Goal: Information Seeking & Learning: Learn about a topic

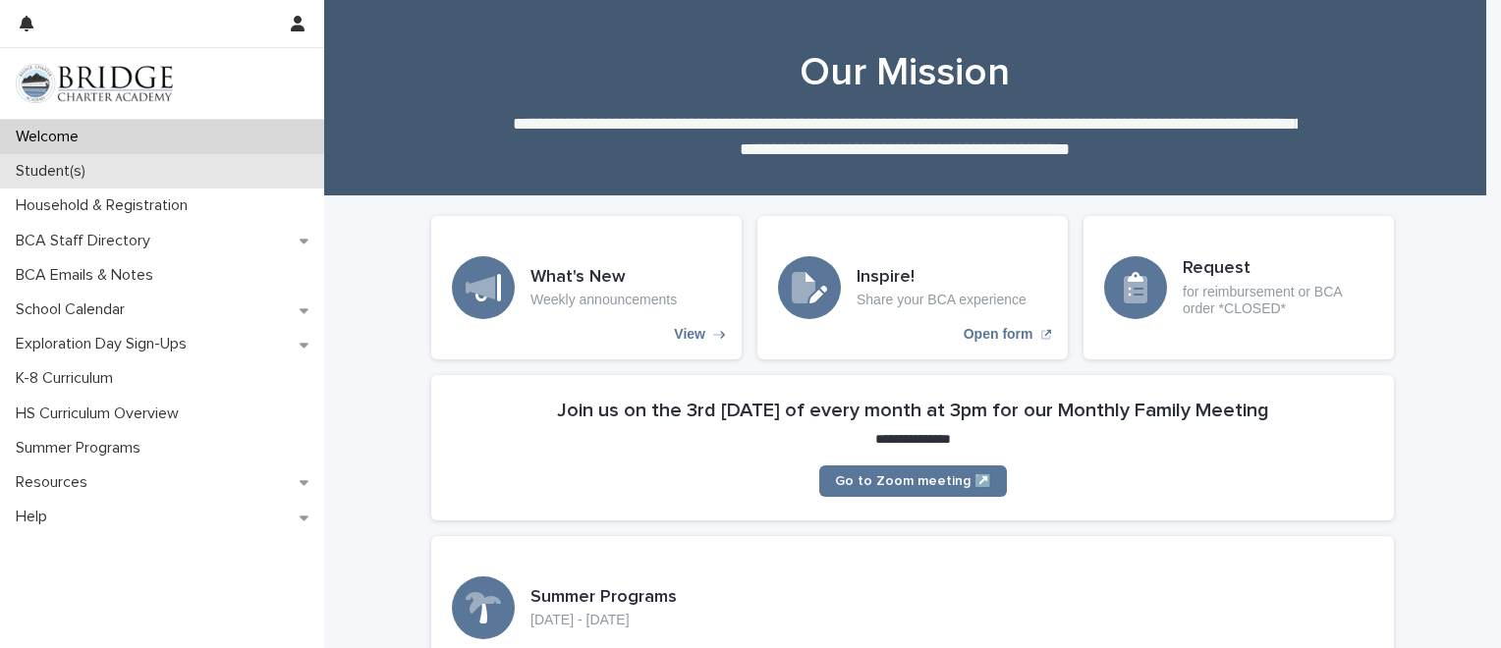
click at [168, 174] on div "Student(s)" at bounding box center [162, 171] width 324 height 34
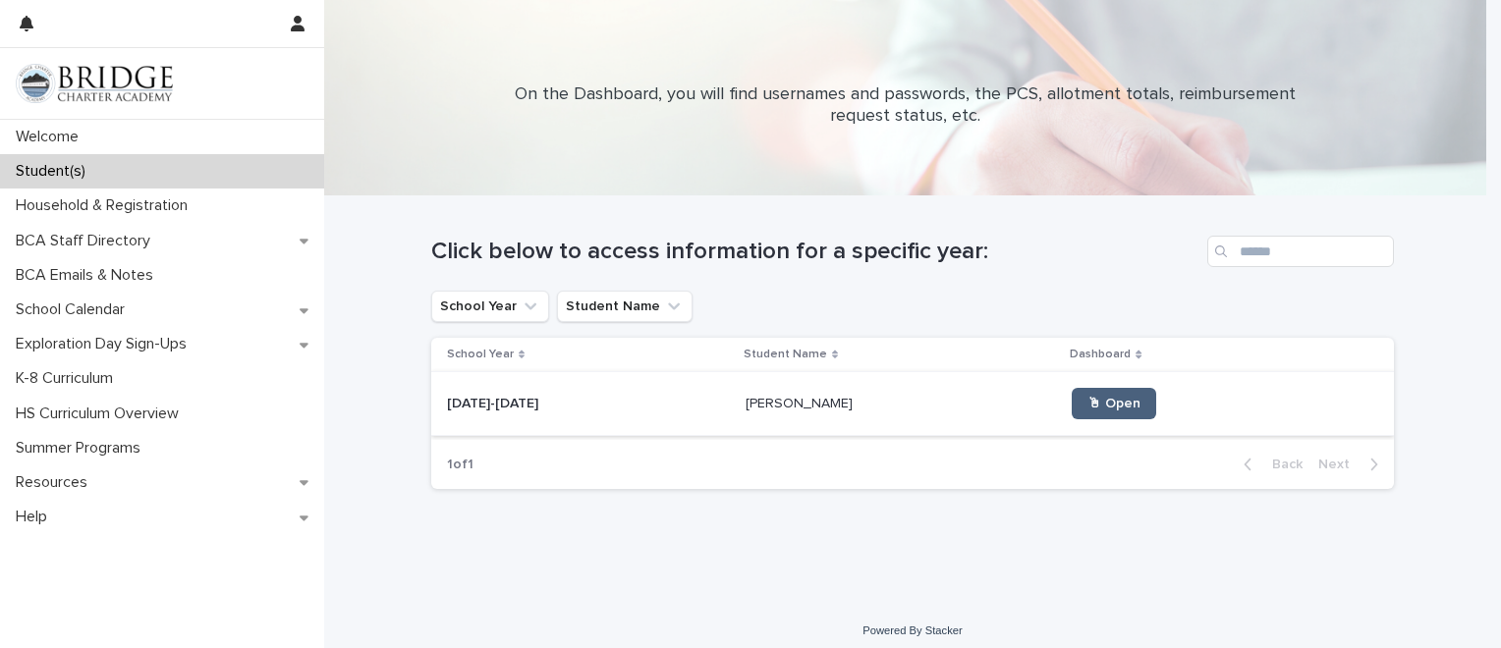
click at [1087, 397] on span "🖱 Open" at bounding box center [1113, 404] width 53 height 14
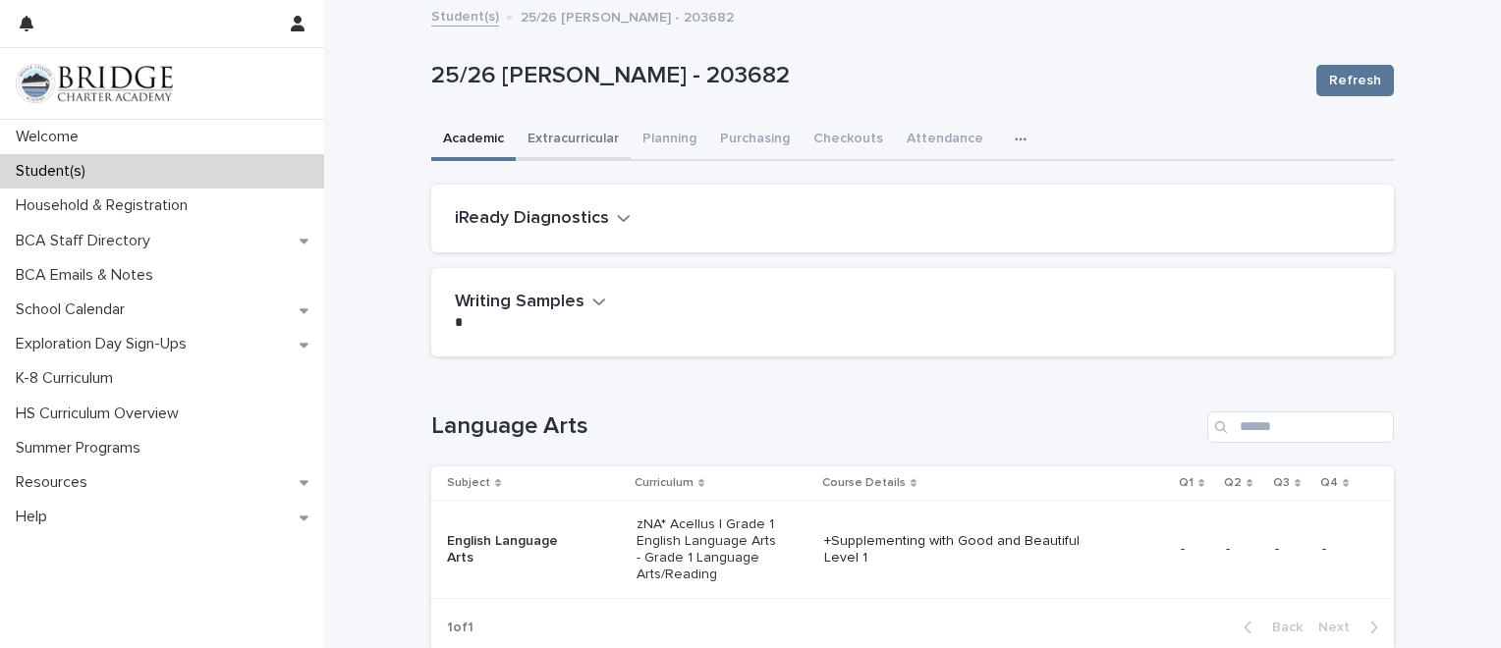
click at [572, 144] on button "Extracurricular" at bounding box center [573, 140] width 115 height 41
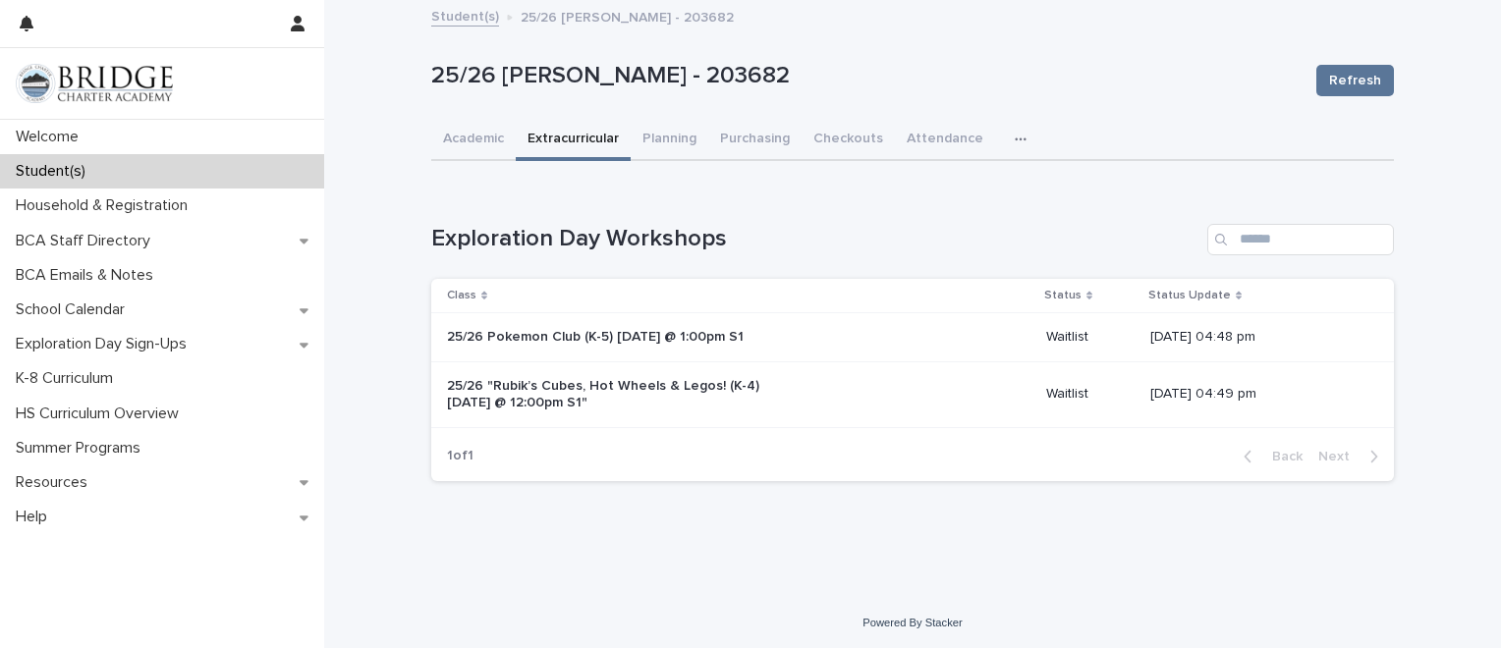
click at [645, 166] on div "Loading... Saving… Loading... Saving… Loading... Saving… Loading... Saving… Exp…" at bounding box center [912, 331] width 963 height 332
click at [646, 118] on div "25/26 [PERSON_NAME] - 203682 Refresh" at bounding box center [912, 80] width 963 height 79
click at [651, 131] on button "Planning" at bounding box center [670, 140] width 78 height 41
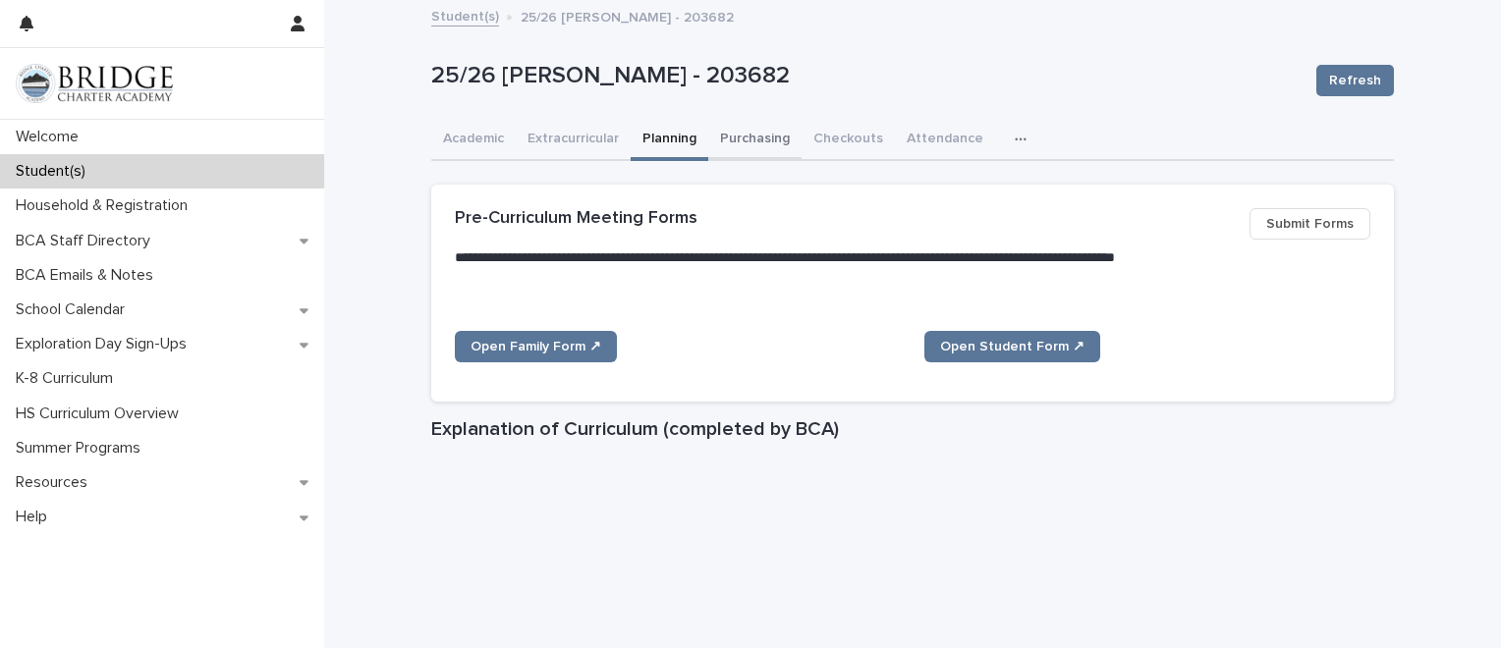
click at [753, 124] on button "Purchasing" at bounding box center [754, 140] width 93 height 41
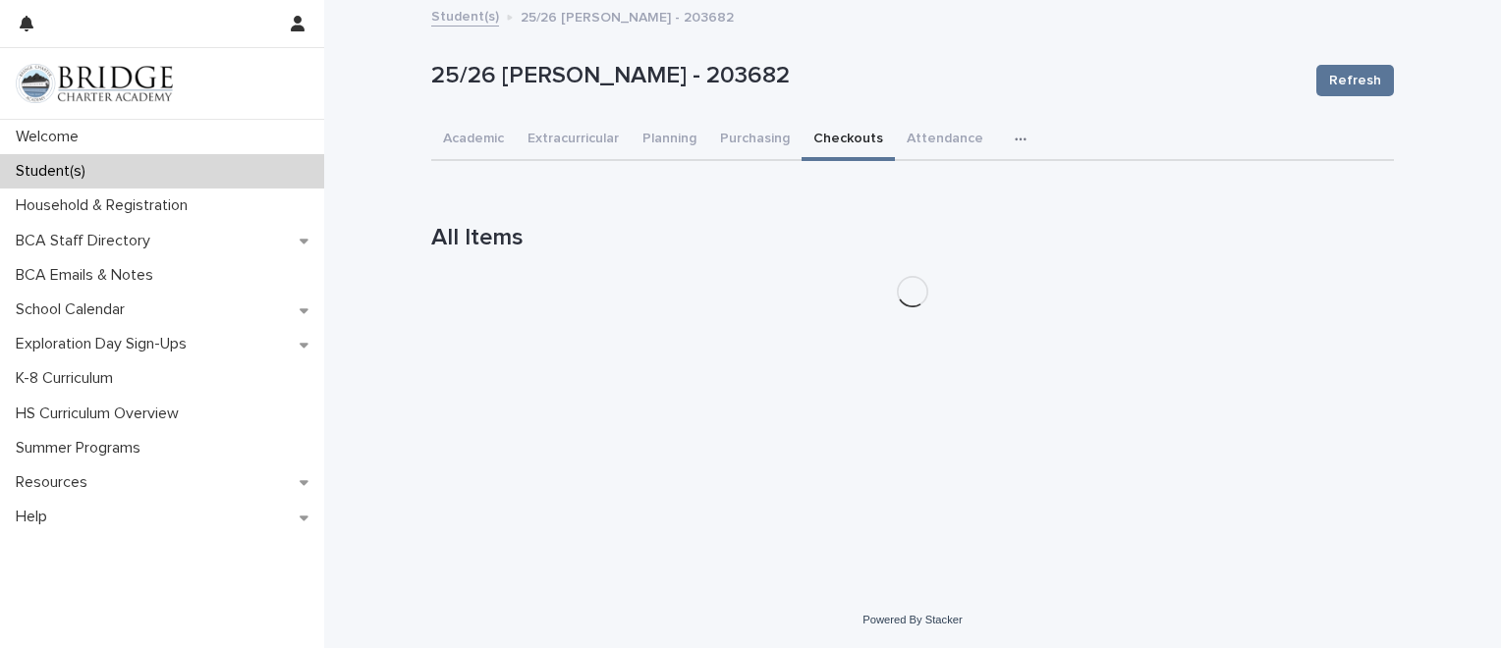
click at [824, 141] on button "Checkouts" at bounding box center [847, 140] width 93 height 41
click at [941, 134] on button "Attendance" at bounding box center [945, 140] width 100 height 41
click at [845, 135] on button "Checkouts" at bounding box center [847, 140] width 93 height 41
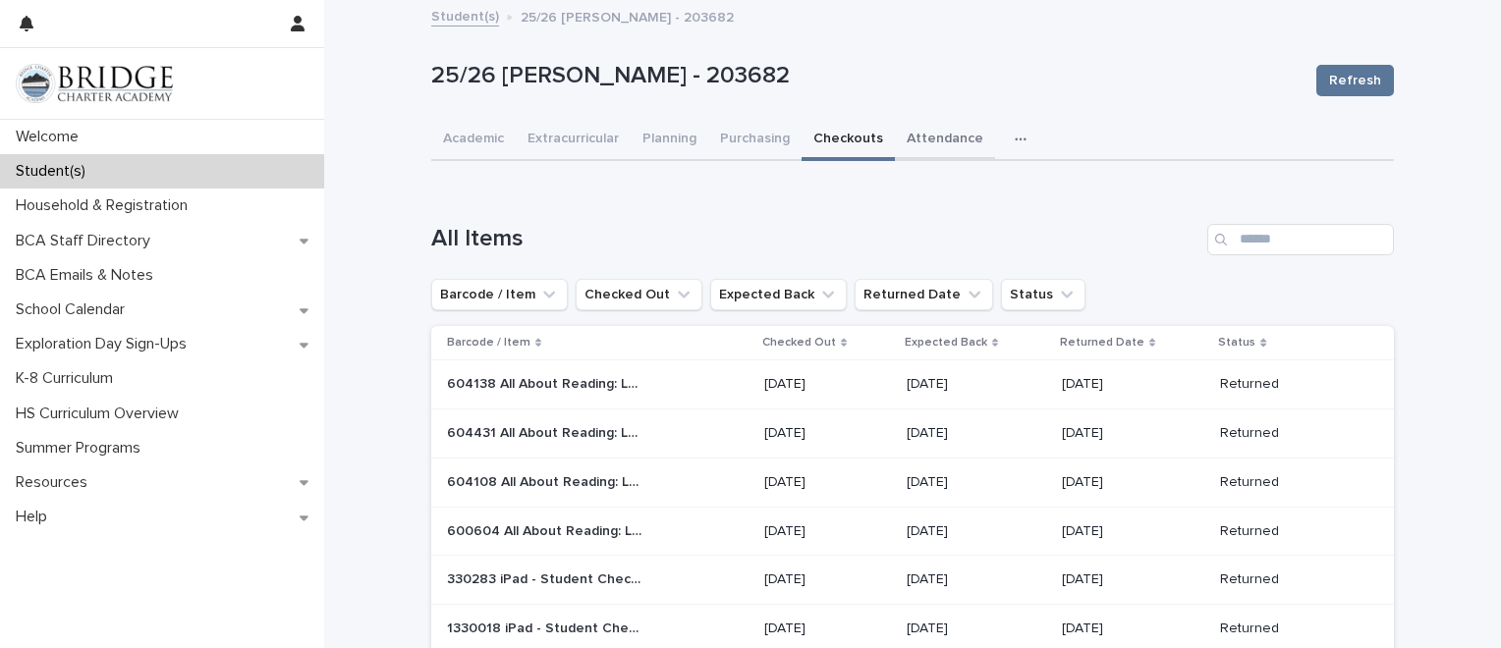
click at [904, 138] on button "Attendance" at bounding box center [945, 140] width 100 height 41
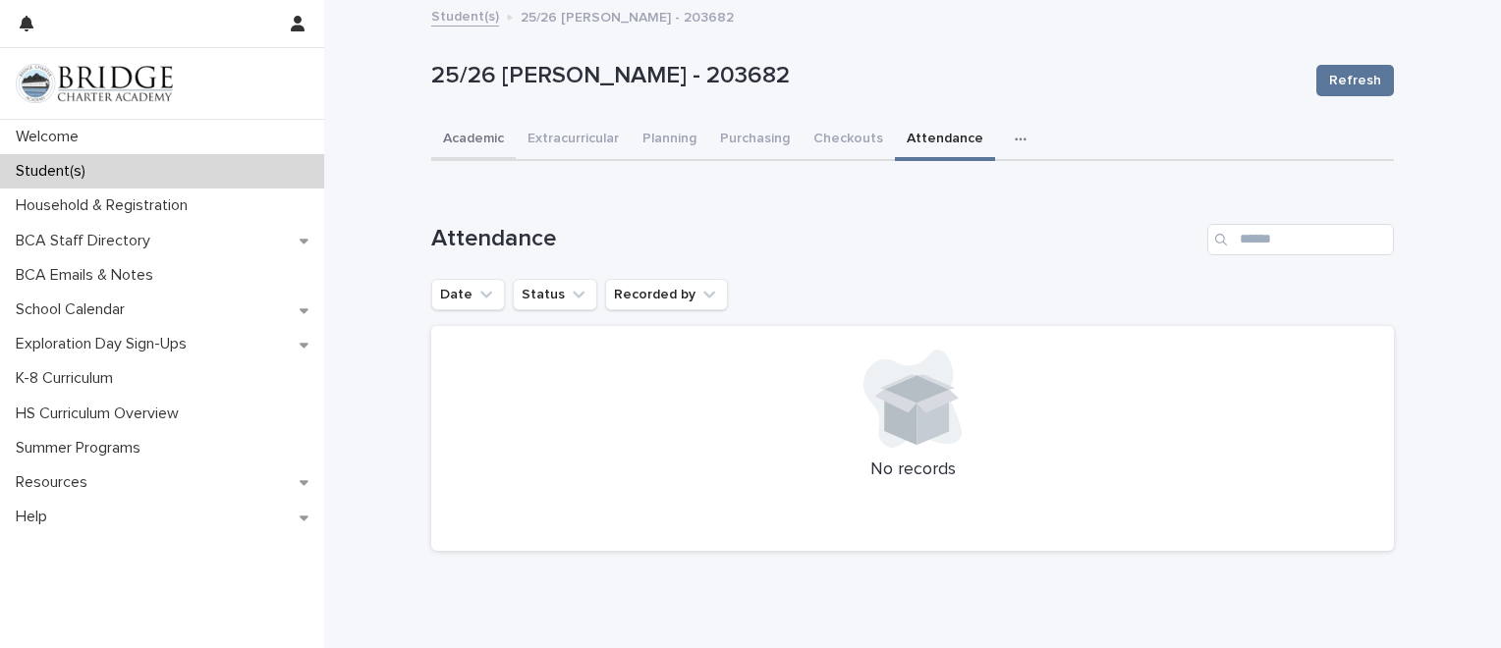
click at [452, 128] on button "Academic" at bounding box center [473, 140] width 84 height 41
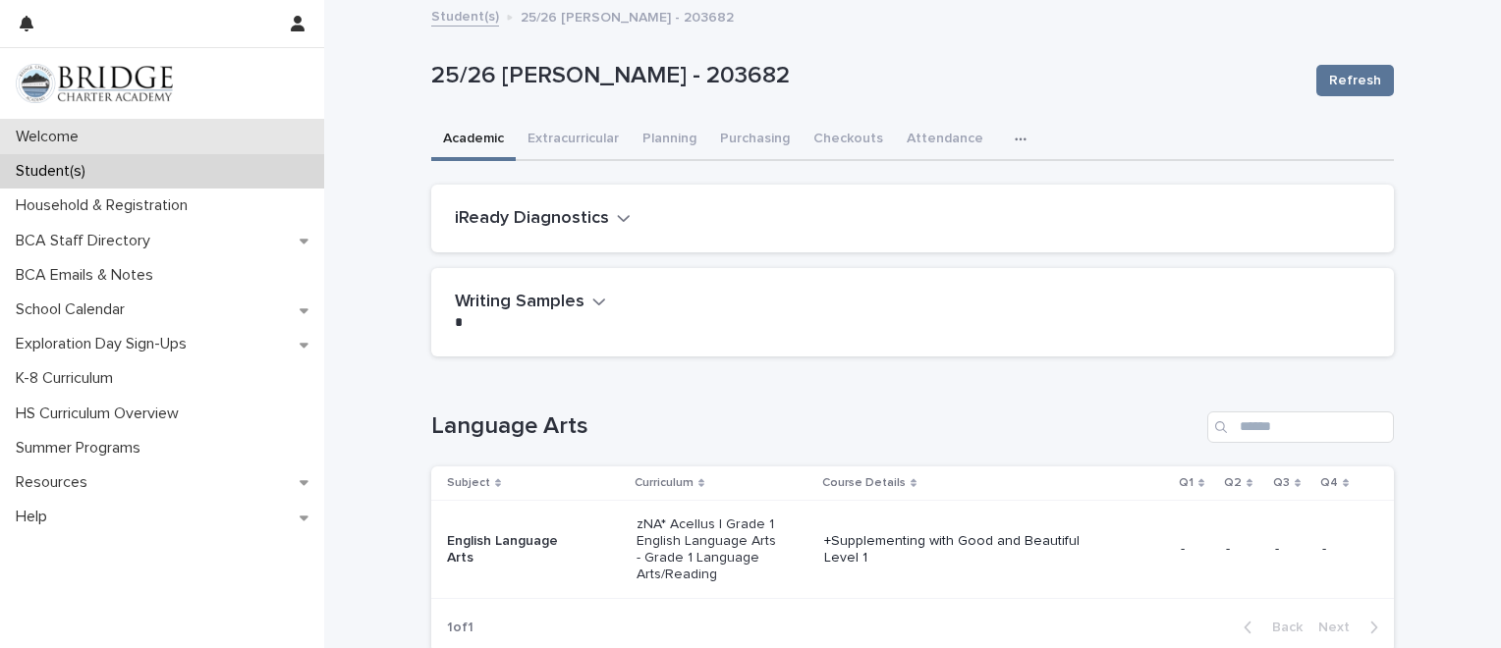
click at [79, 138] on p "Welcome" at bounding box center [51, 137] width 86 height 19
